Goal: Transaction & Acquisition: Book appointment/travel/reservation

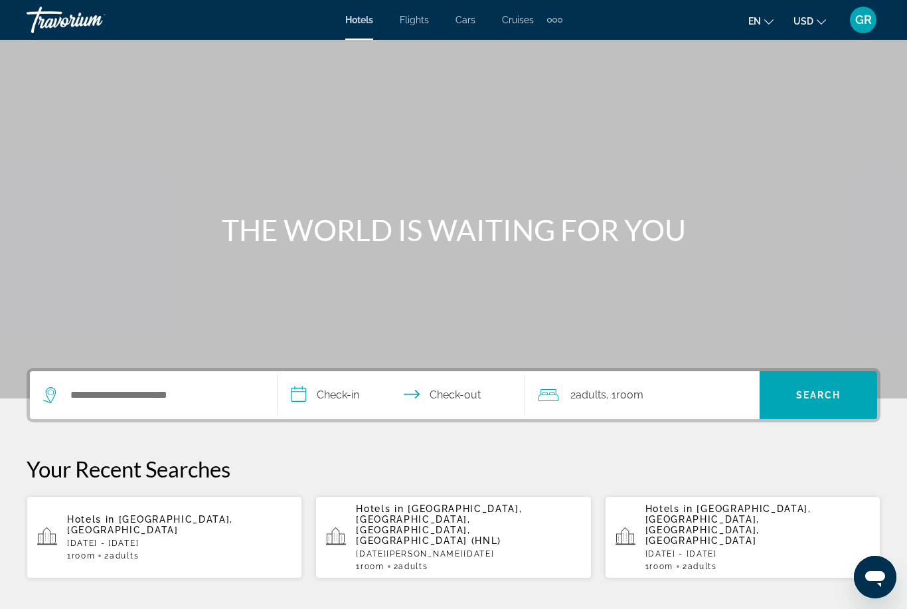
click at [424, 19] on span "Flights" at bounding box center [414, 20] width 29 height 11
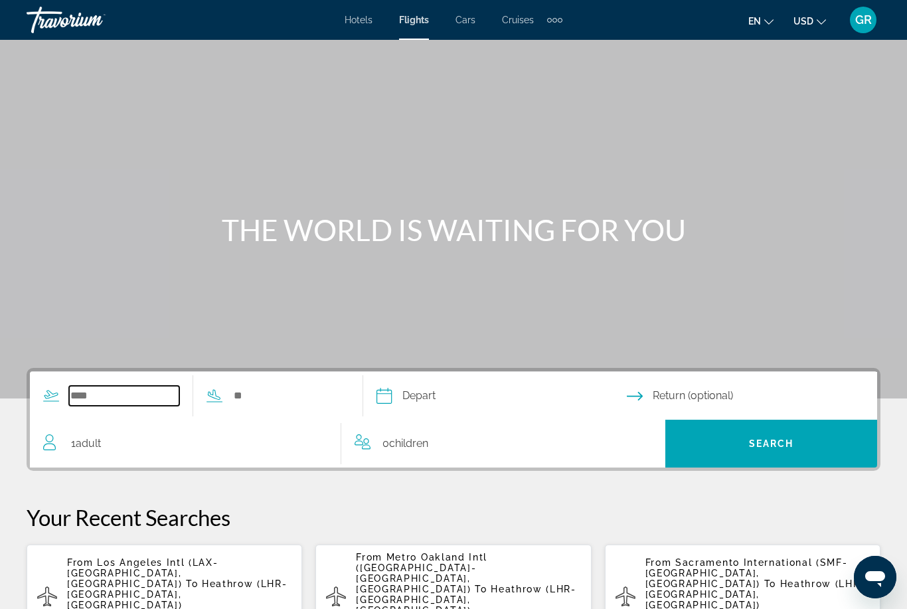
click at [144, 396] on input "Search widget" at bounding box center [124, 396] width 110 height 20
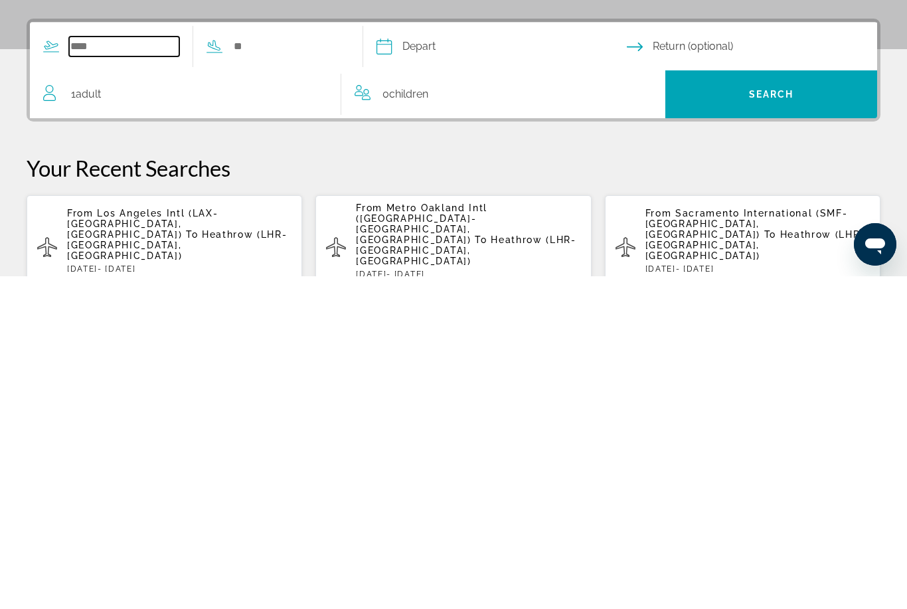
scroll to position [19, 0]
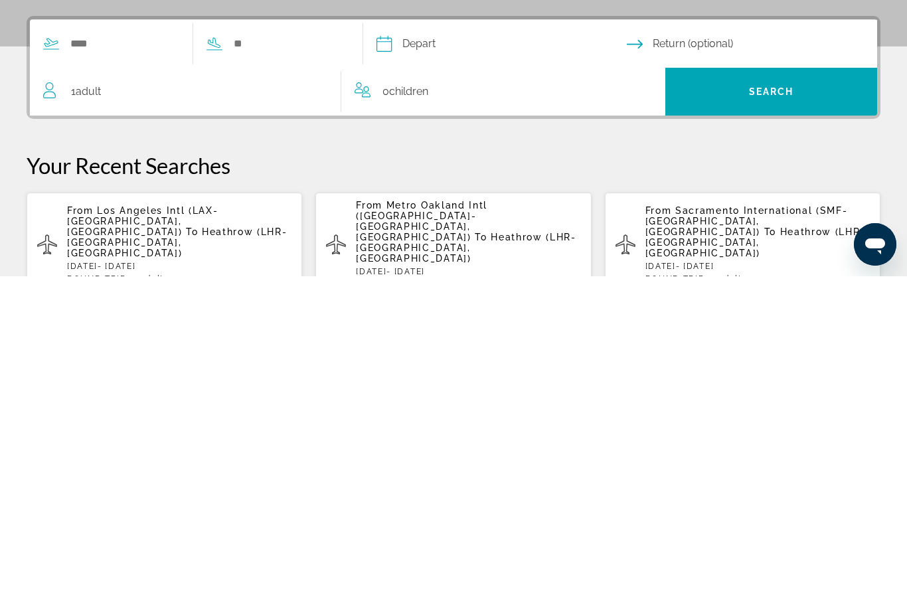
click at [245, 538] on p "From Los Angeles Intl (LAX-[GEOGRAPHIC_DATA], [GEOGRAPHIC_DATA]) To [GEOGRAPHIC…" at bounding box center [179, 564] width 224 height 53
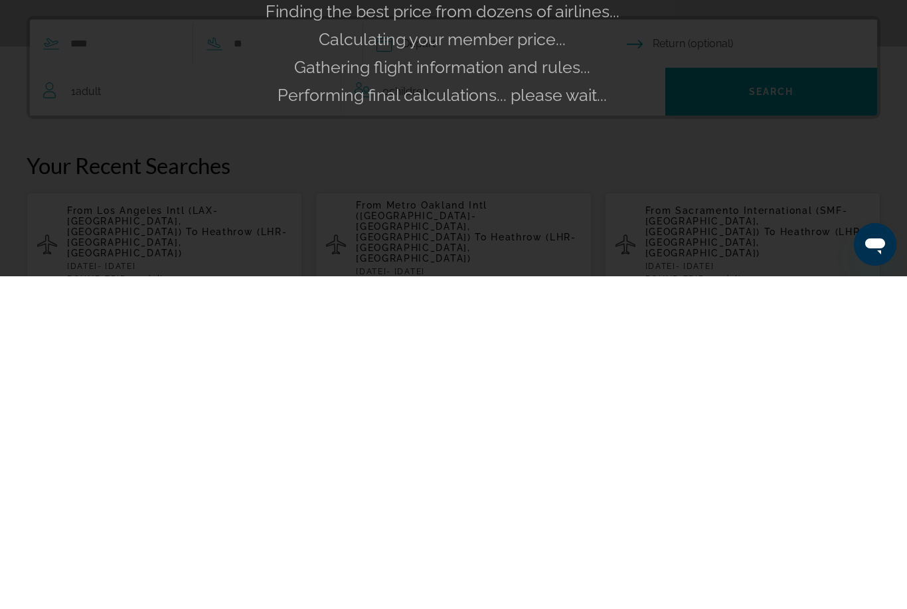
scroll to position [209, 0]
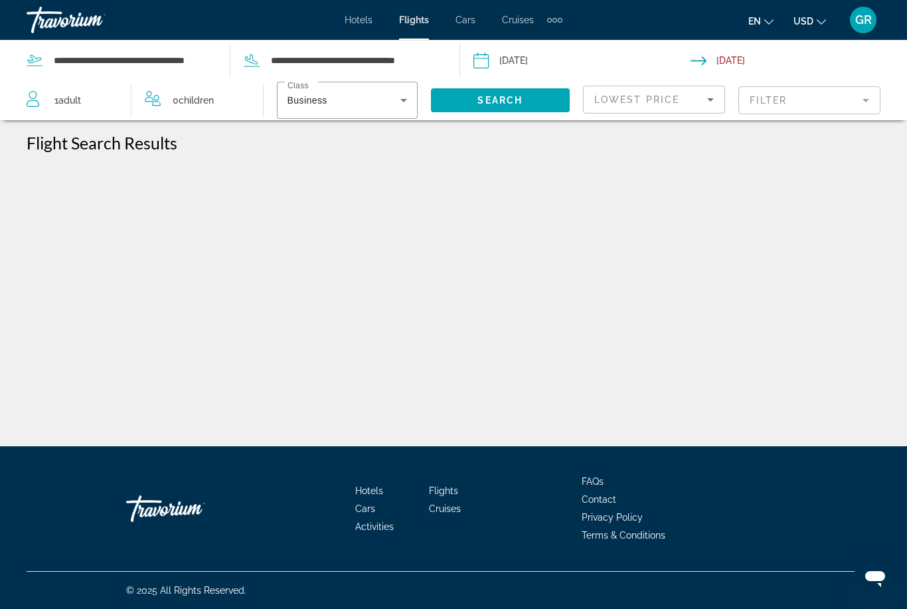
scroll to position [42, 0]
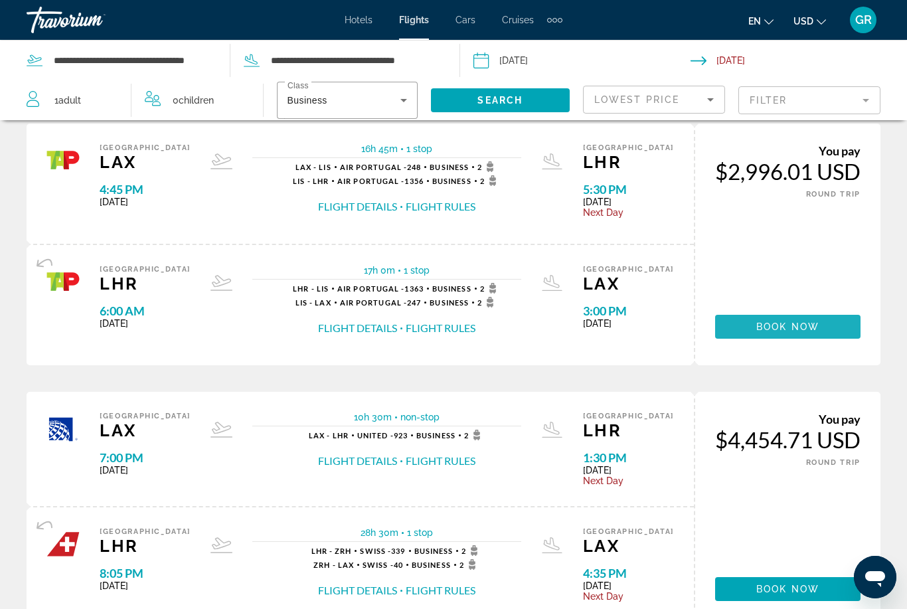
click at [801, 321] on span "Book now" at bounding box center [787, 326] width 63 height 11
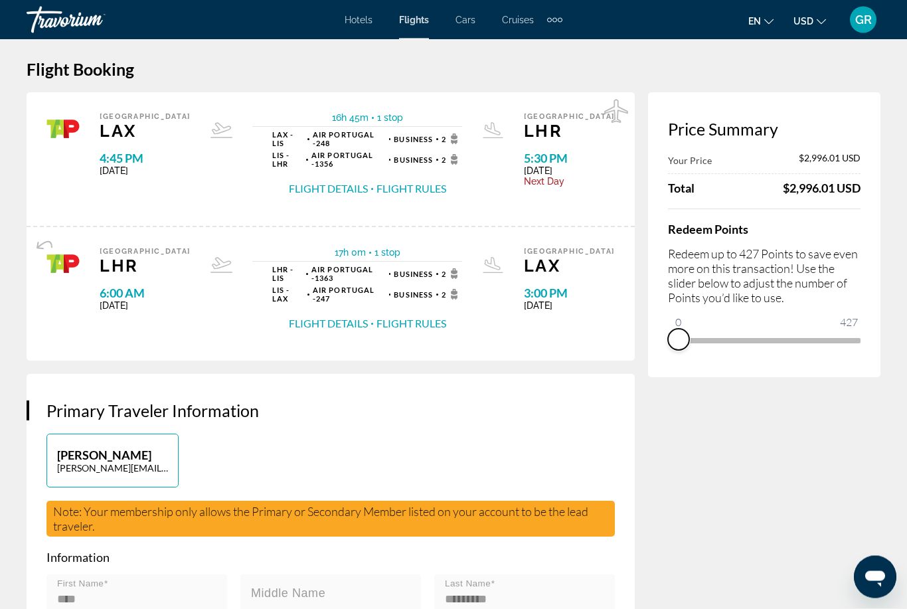
scroll to position [79, 0]
